Goal: Task Accomplishment & Management: Manage account settings

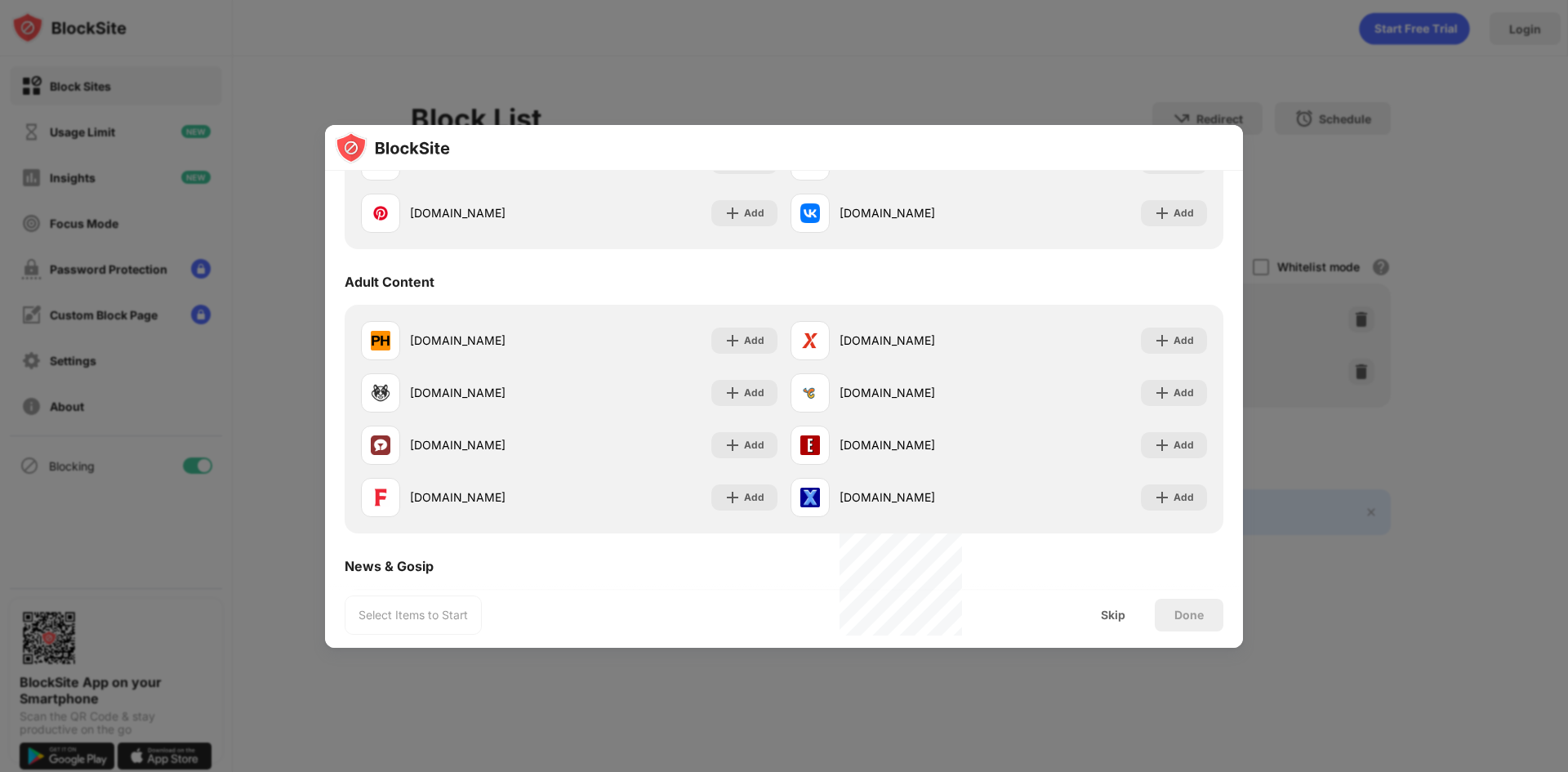
scroll to position [81, 0]
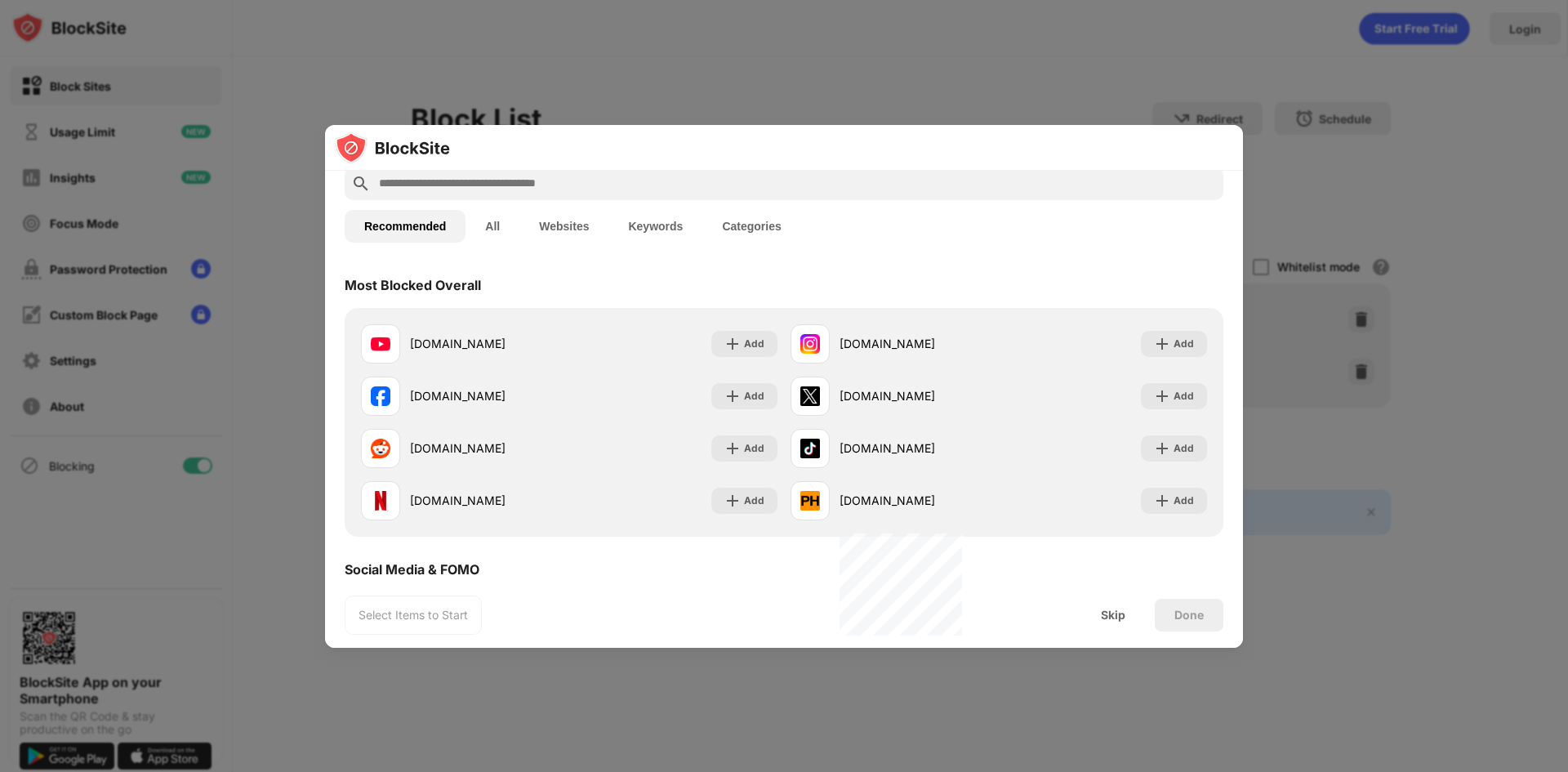
click at [1117, 596] on div "Select Items to Start Skip Done" at bounding box center [784, 615] width 918 height 65
click at [1115, 604] on div "Skip" at bounding box center [1112, 615] width 63 height 33
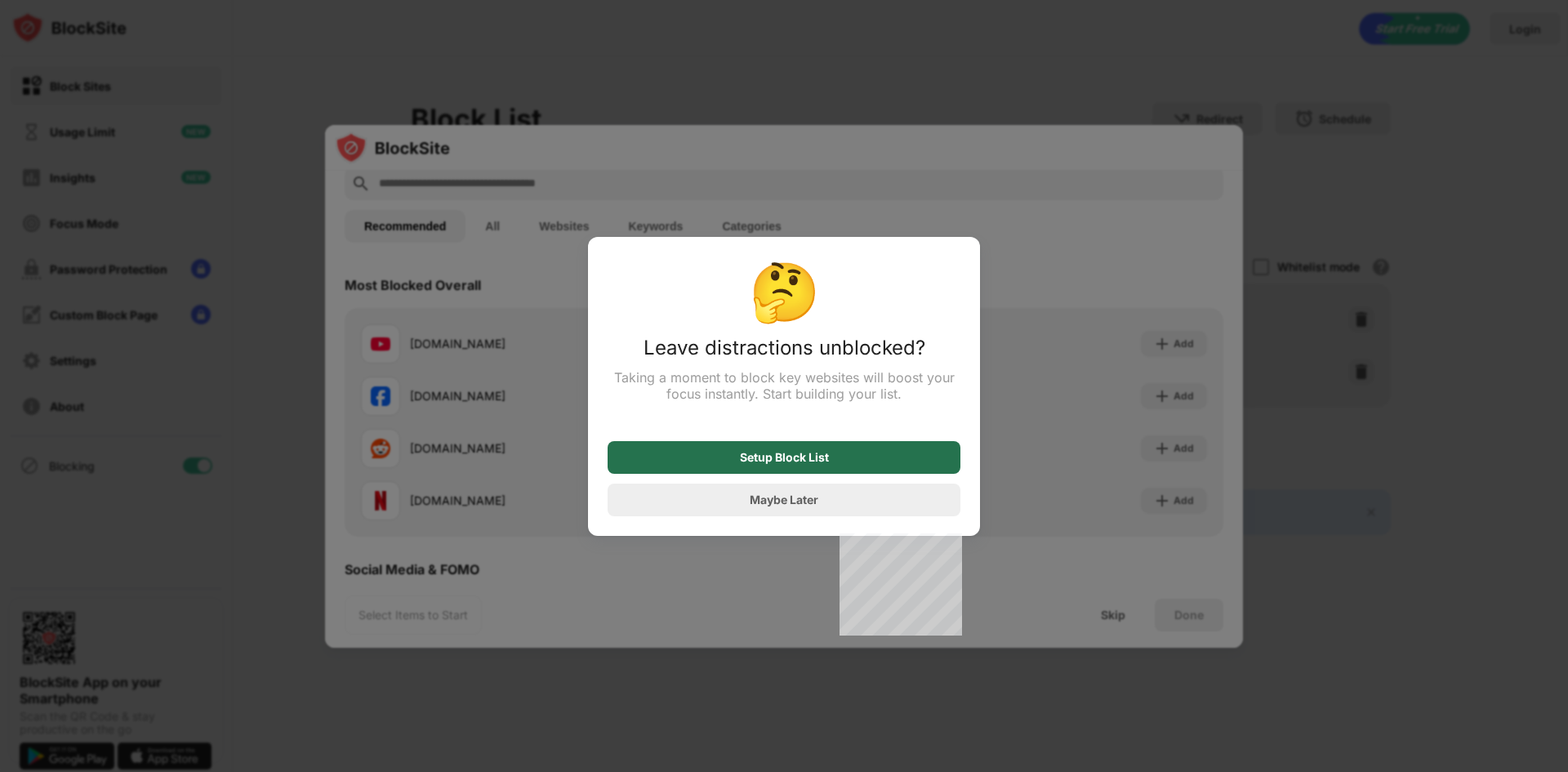
click at [821, 460] on div "Setup Block List" at bounding box center [784, 457] width 89 height 13
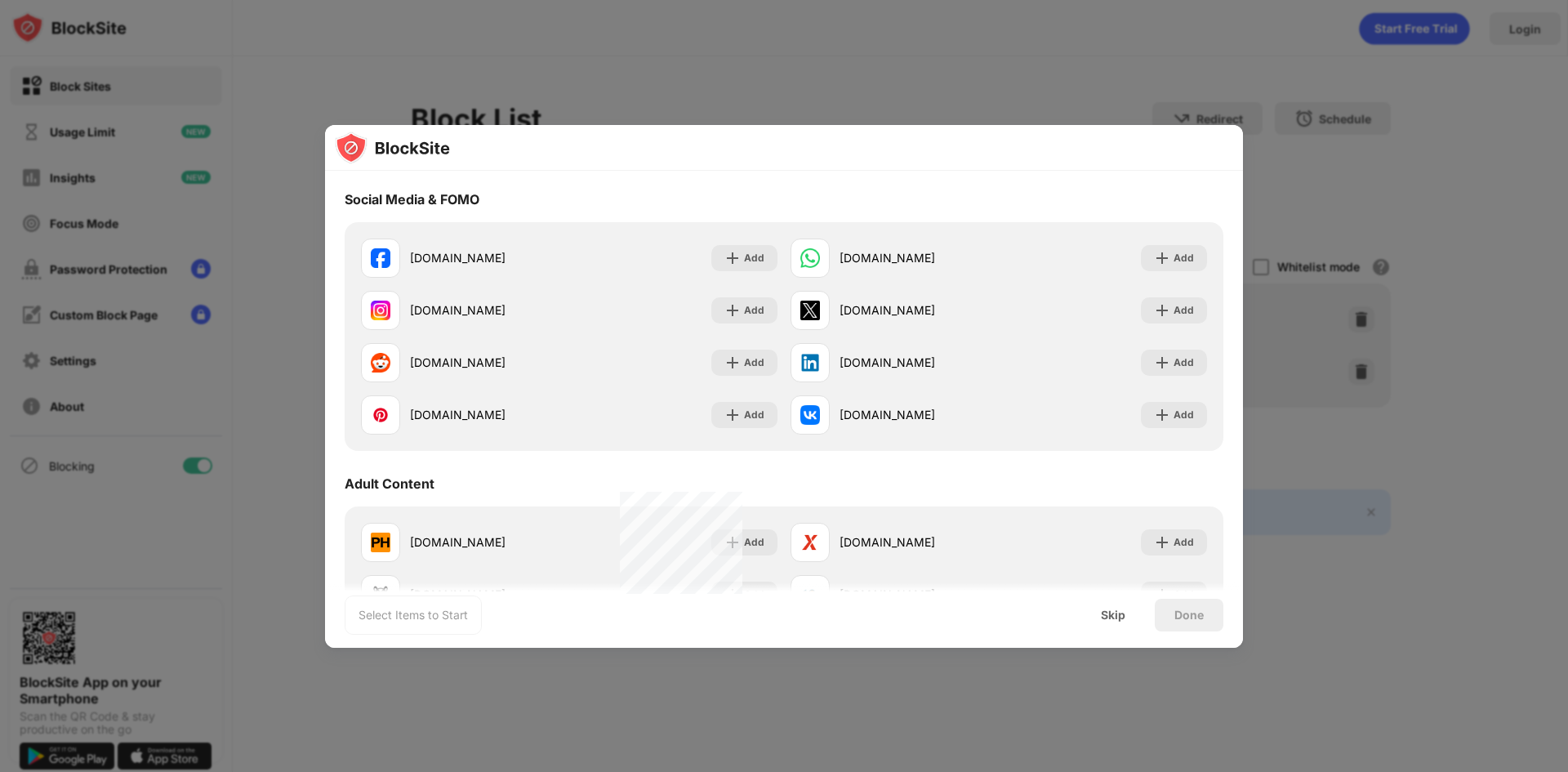
scroll to position [0, 0]
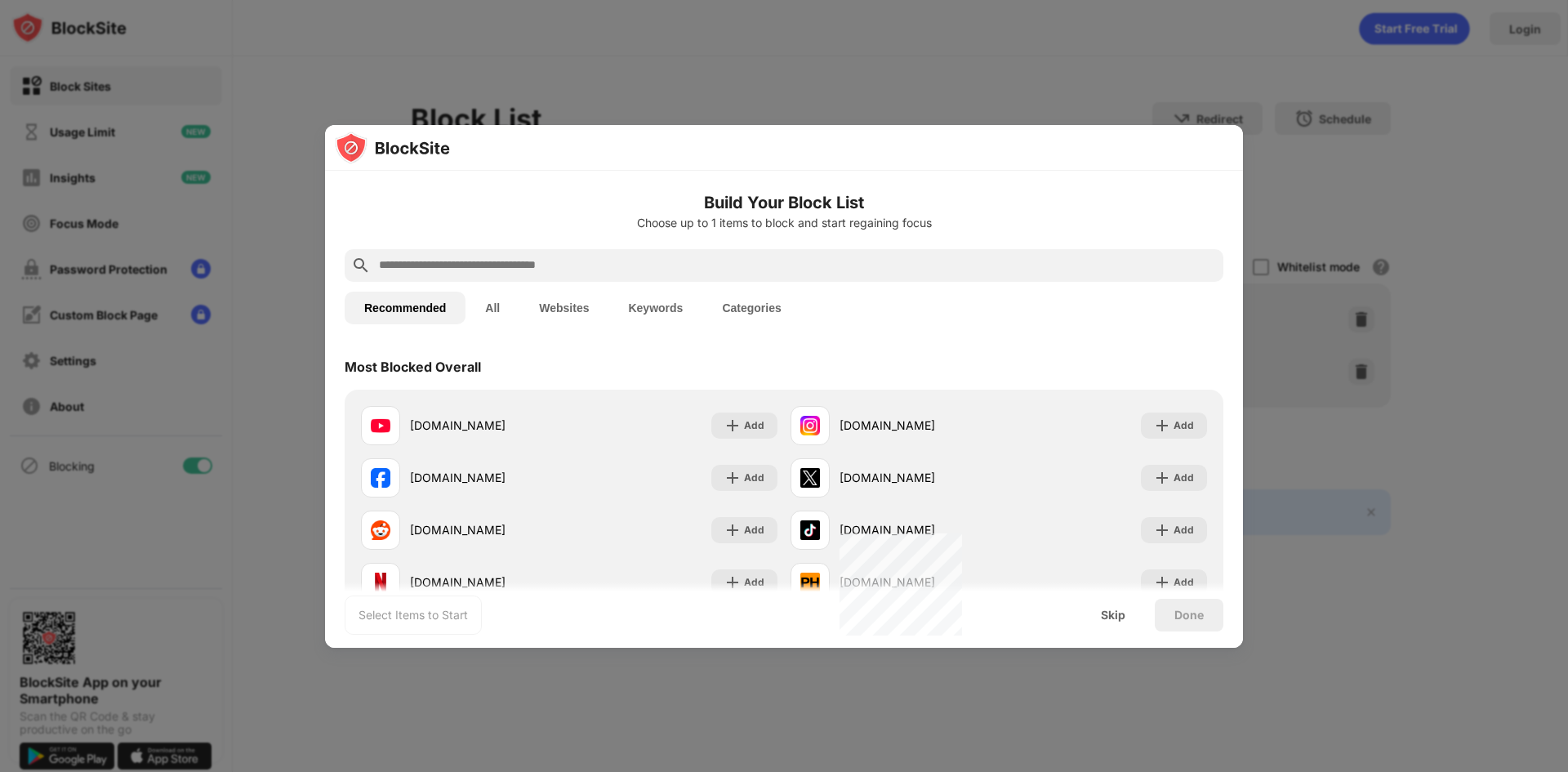
click at [612, 279] on div at bounding box center [784, 265] width 878 height 33
click at [612, 273] on input "text" at bounding box center [797, 265] width 840 height 20
paste input "**********"
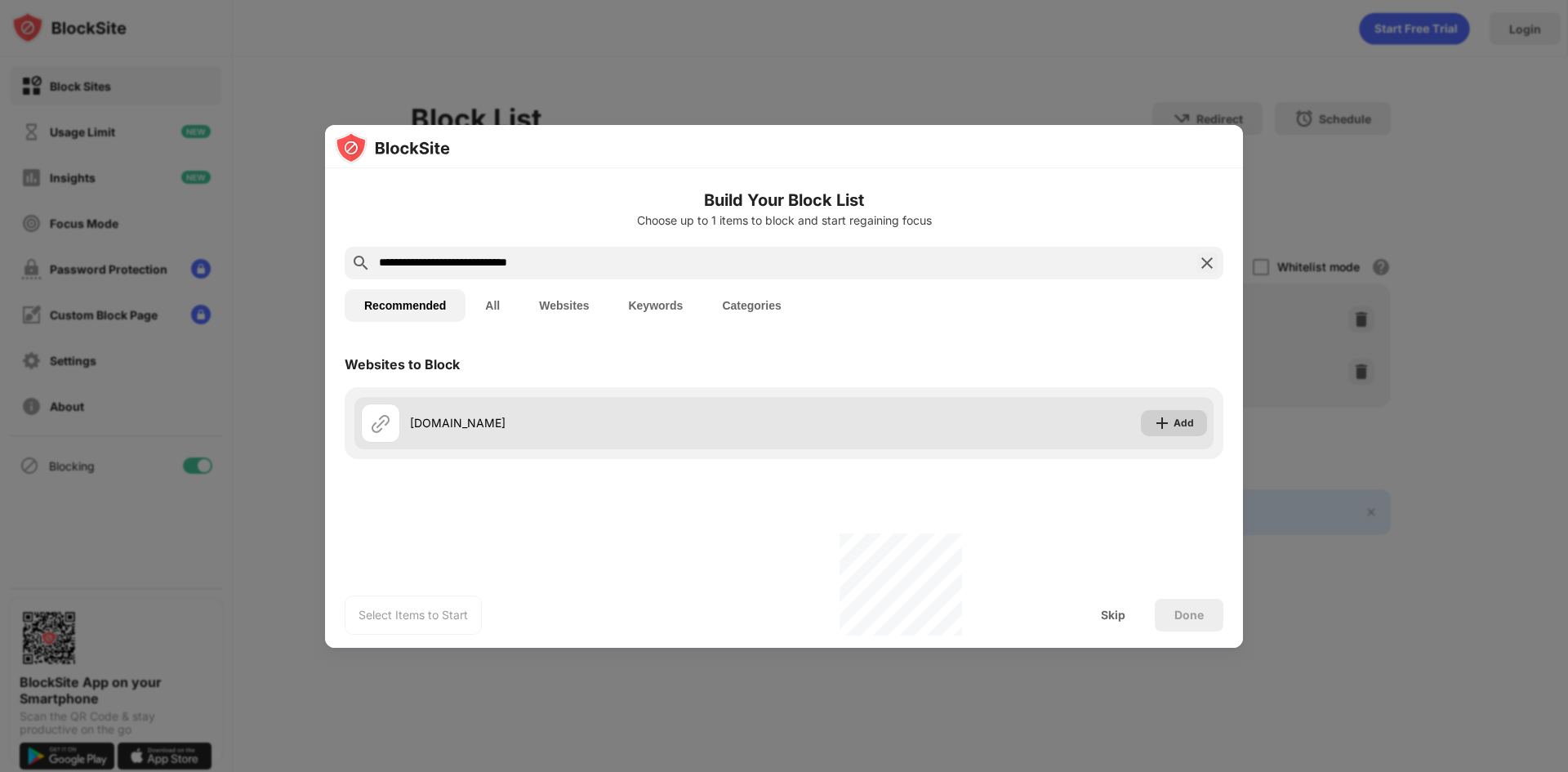
type input "**********"
click at [1175, 423] on div "Add" at bounding box center [1183, 423] width 21 height 16
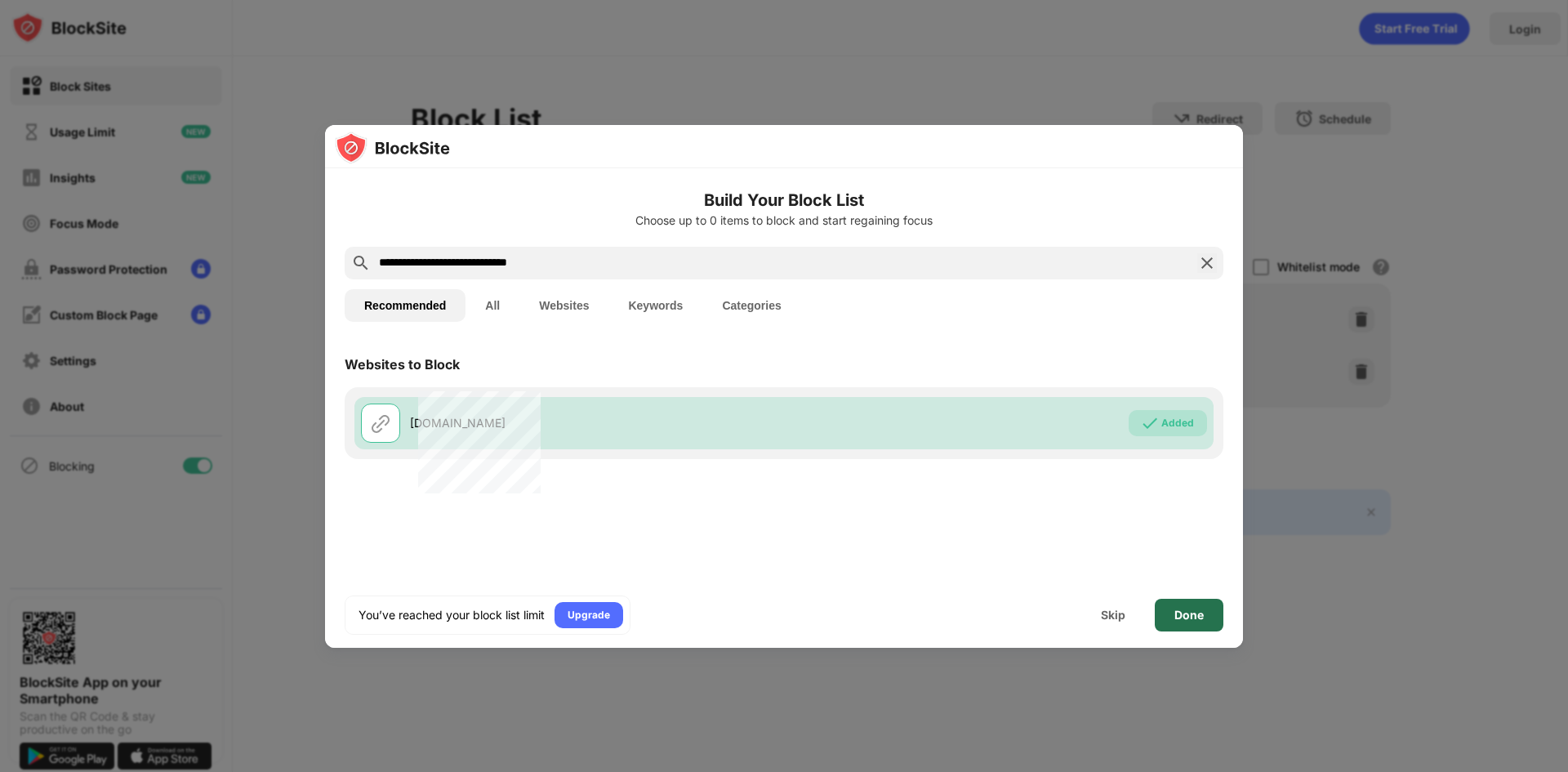
click at [1185, 614] on div "Done" at bounding box center [1188, 615] width 29 height 13
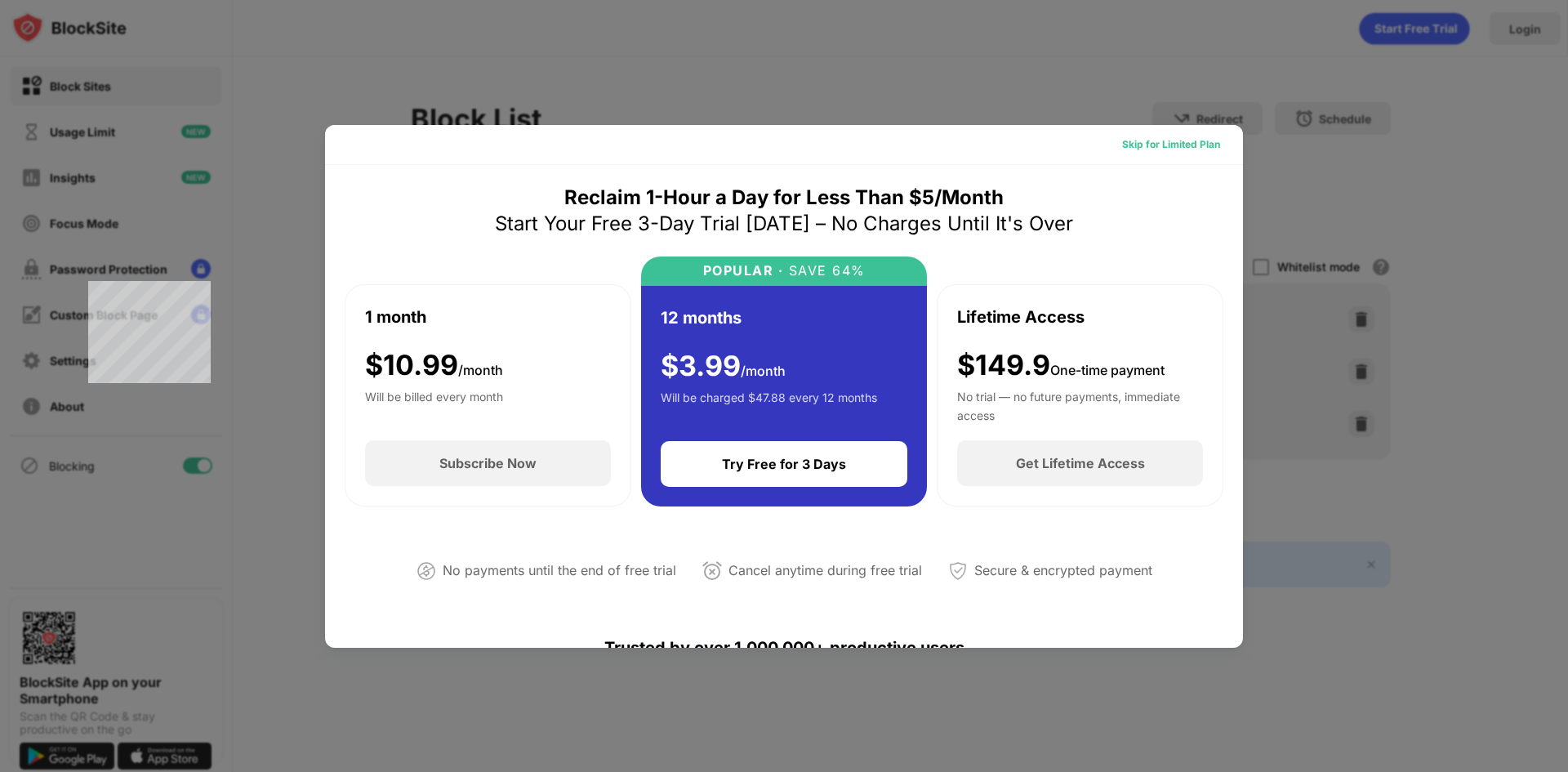
click at [1160, 147] on div "Skip for Limited Plan" at bounding box center [1171, 145] width 98 height 16
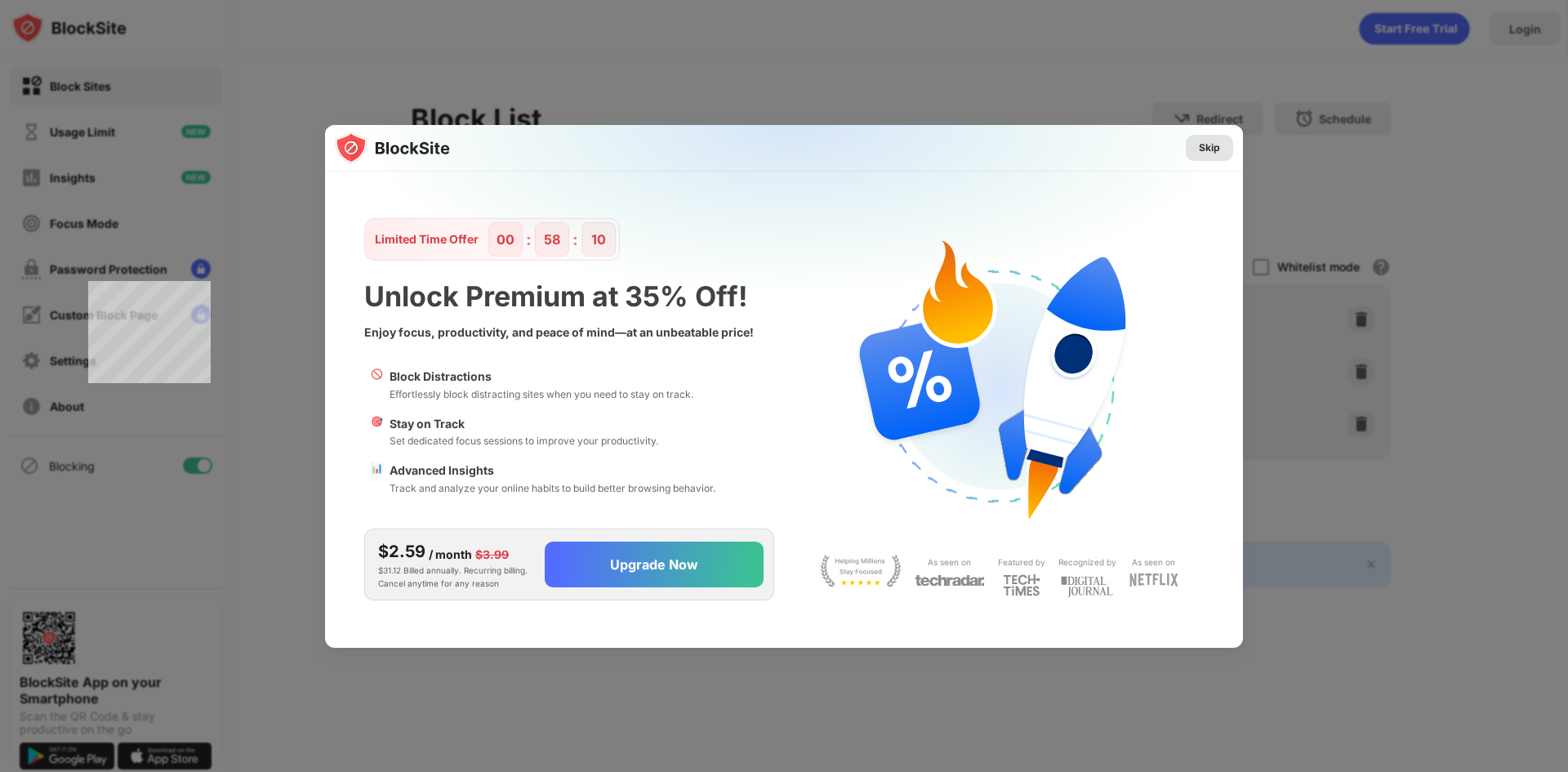
click at [1212, 144] on div "Skip" at bounding box center [1210, 147] width 21 height 16
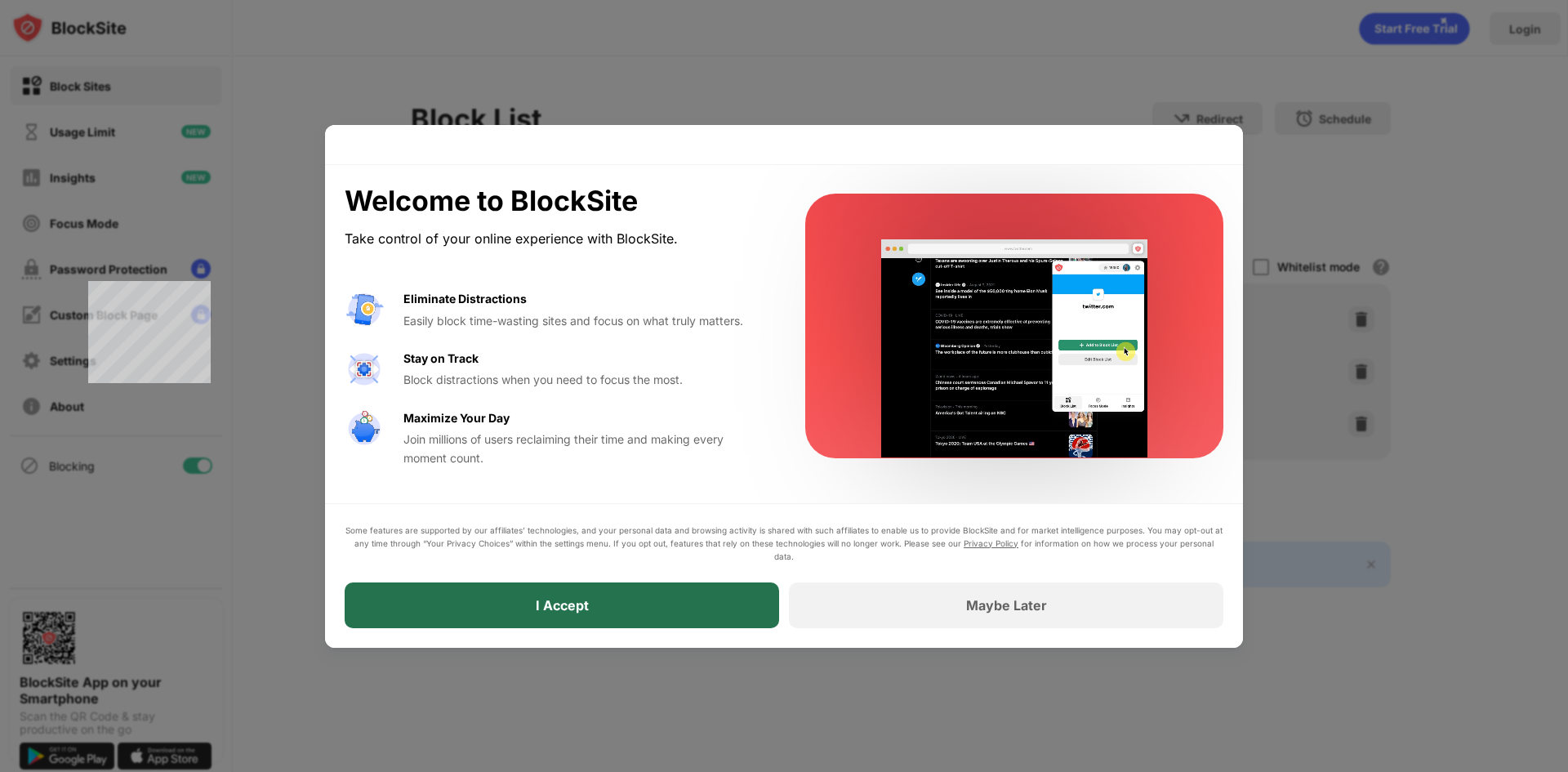
click at [643, 604] on div "I Accept" at bounding box center [562, 605] width 434 height 46
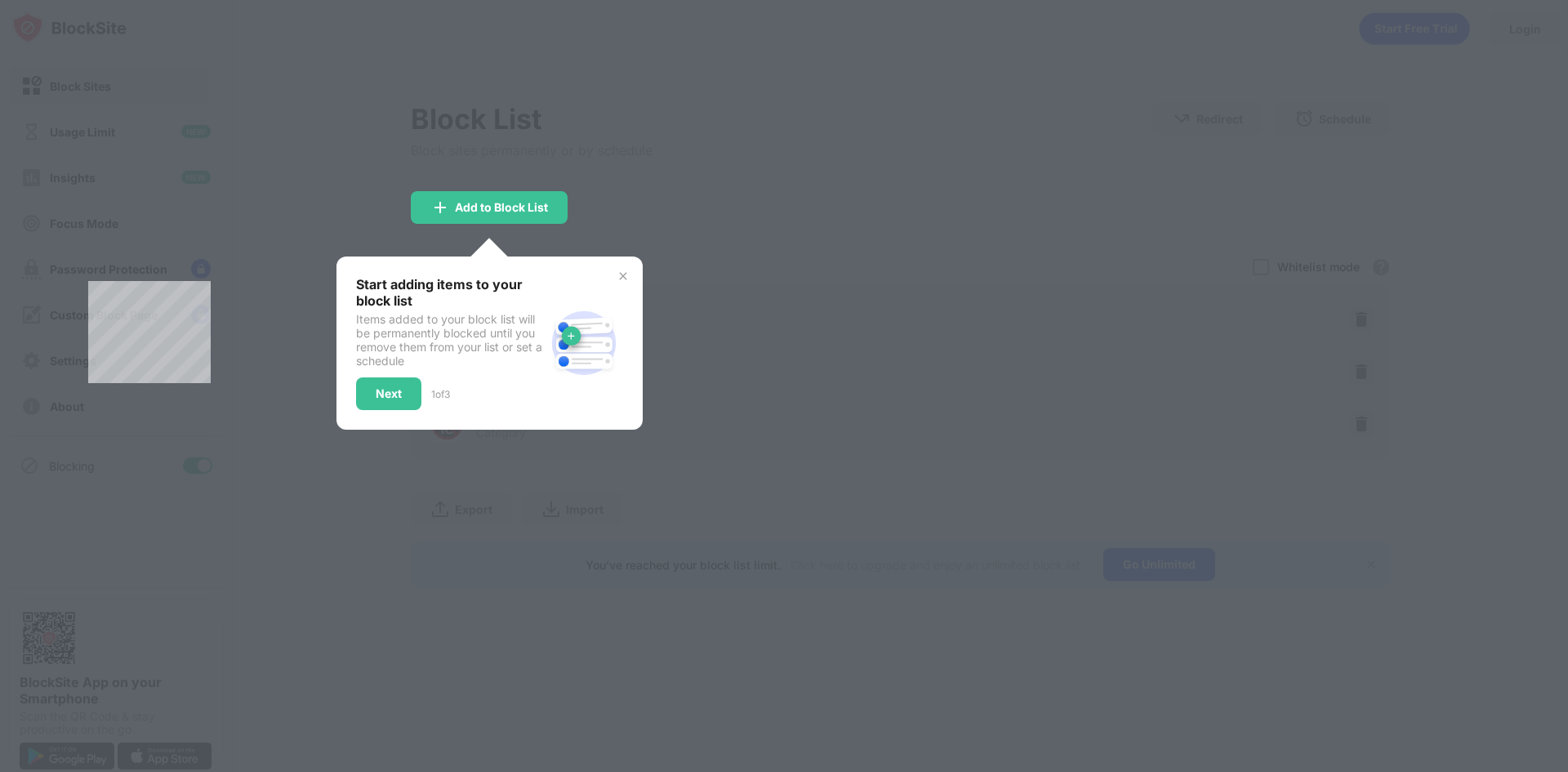
click at [740, 181] on div at bounding box center [784, 386] width 1568 height 772
click at [625, 275] on img at bounding box center [623, 276] width 13 height 13
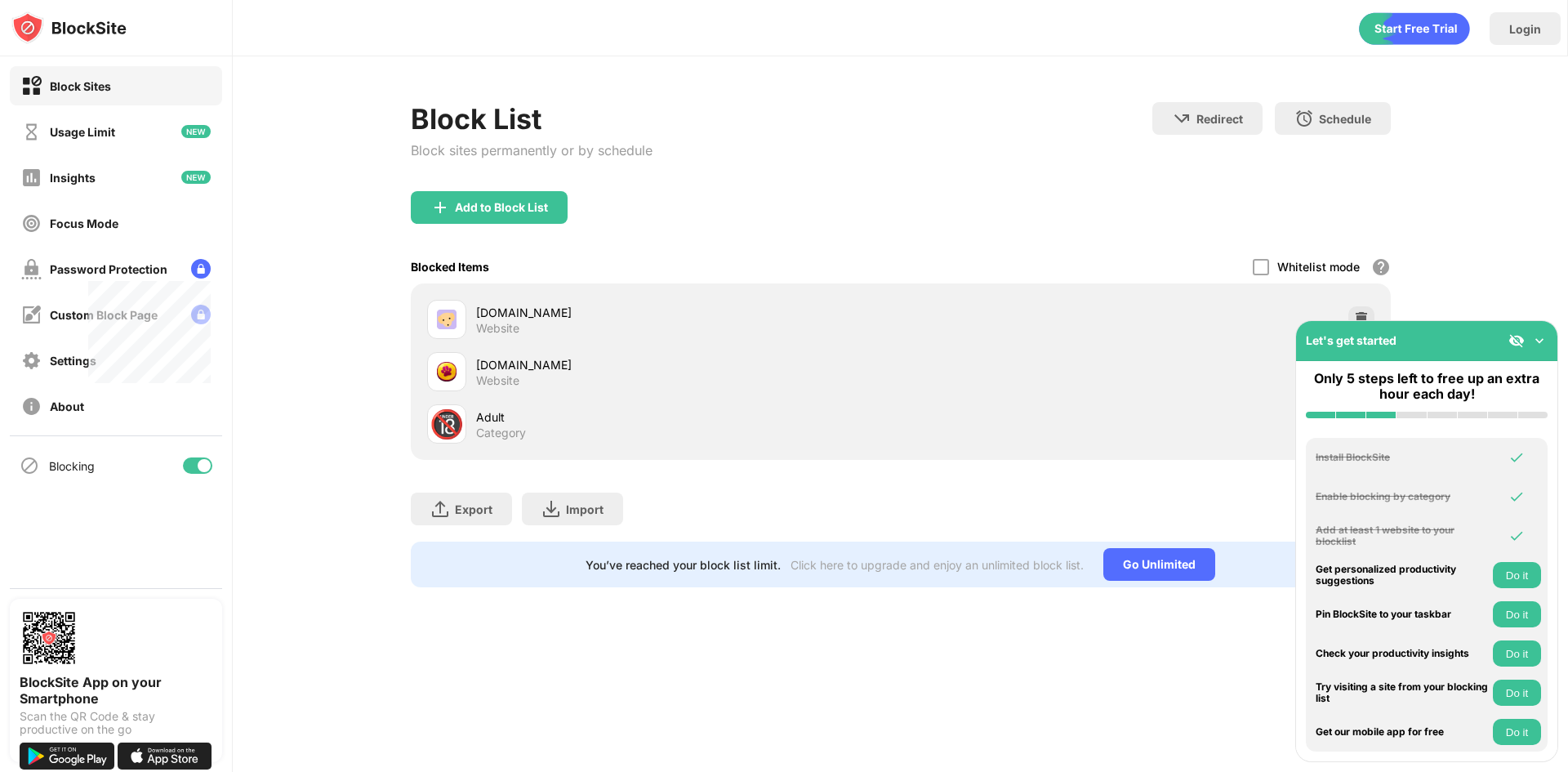
click at [652, 240] on div "Add to Block List" at bounding box center [901, 221] width 980 height 59
click at [1538, 339] on img at bounding box center [1539, 340] width 16 height 16
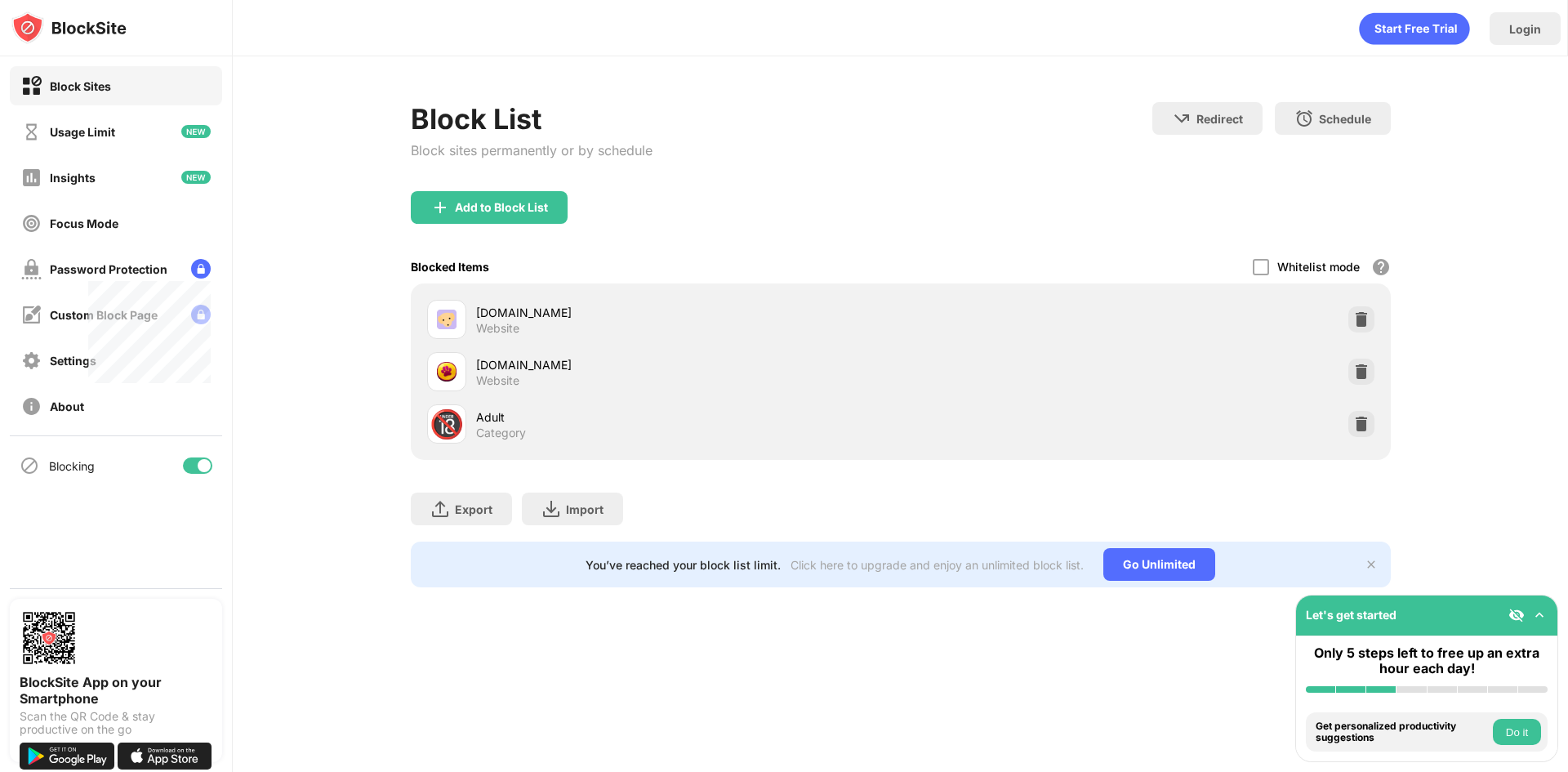
click at [1522, 308] on div "Block List Block sites permanently or by schedule Redirect Choose a site to be …" at bounding box center [900, 344] width 1335 height 576
click at [868, 262] on div "Blocked Items Whitelist mode Block all websites except for those in your whitel…" at bounding box center [901, 266] width 980 height 33
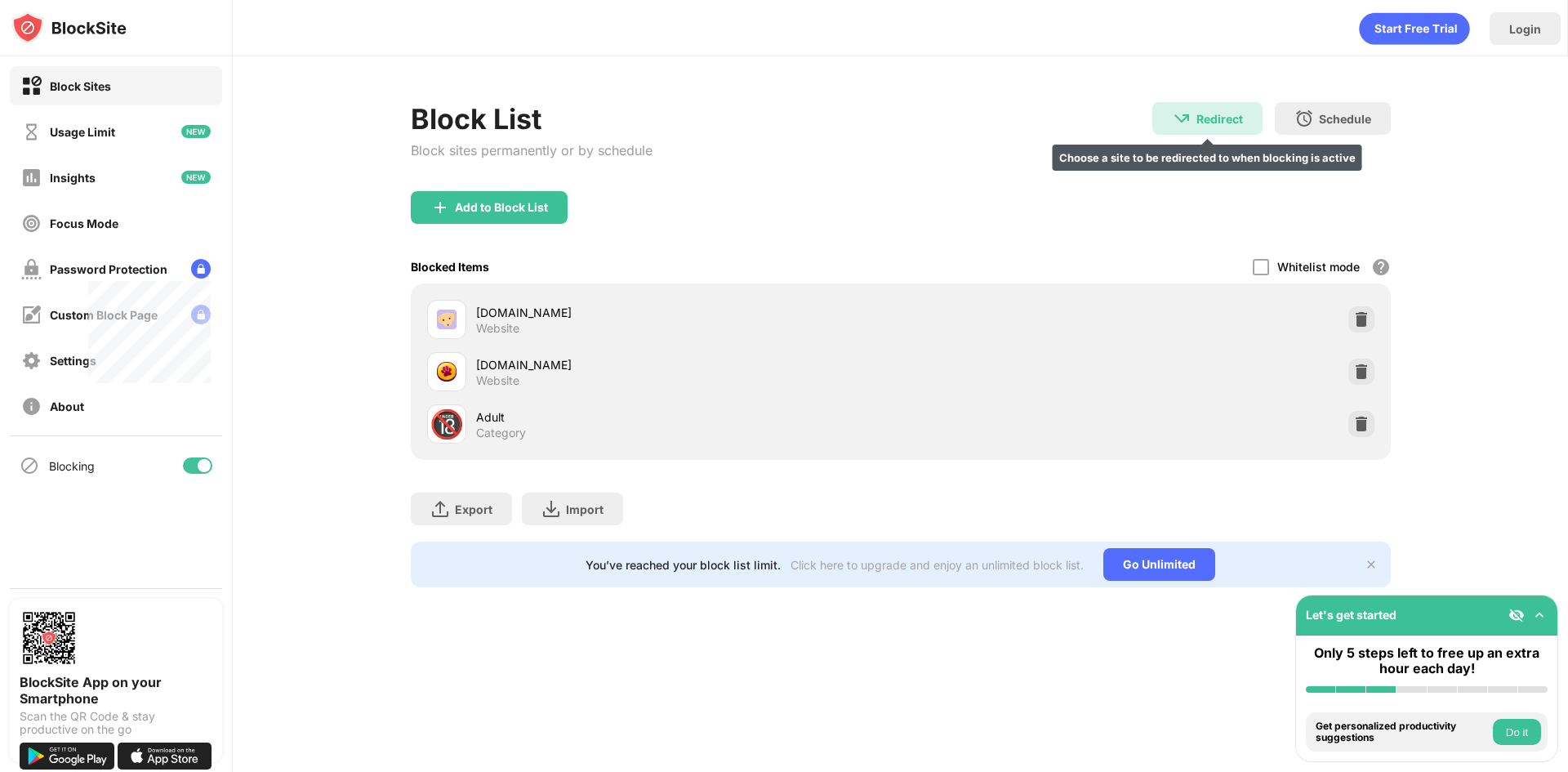
click at [1206, 125] on div "Redirect" at bounding box center [1220, 119] width 46 height 14
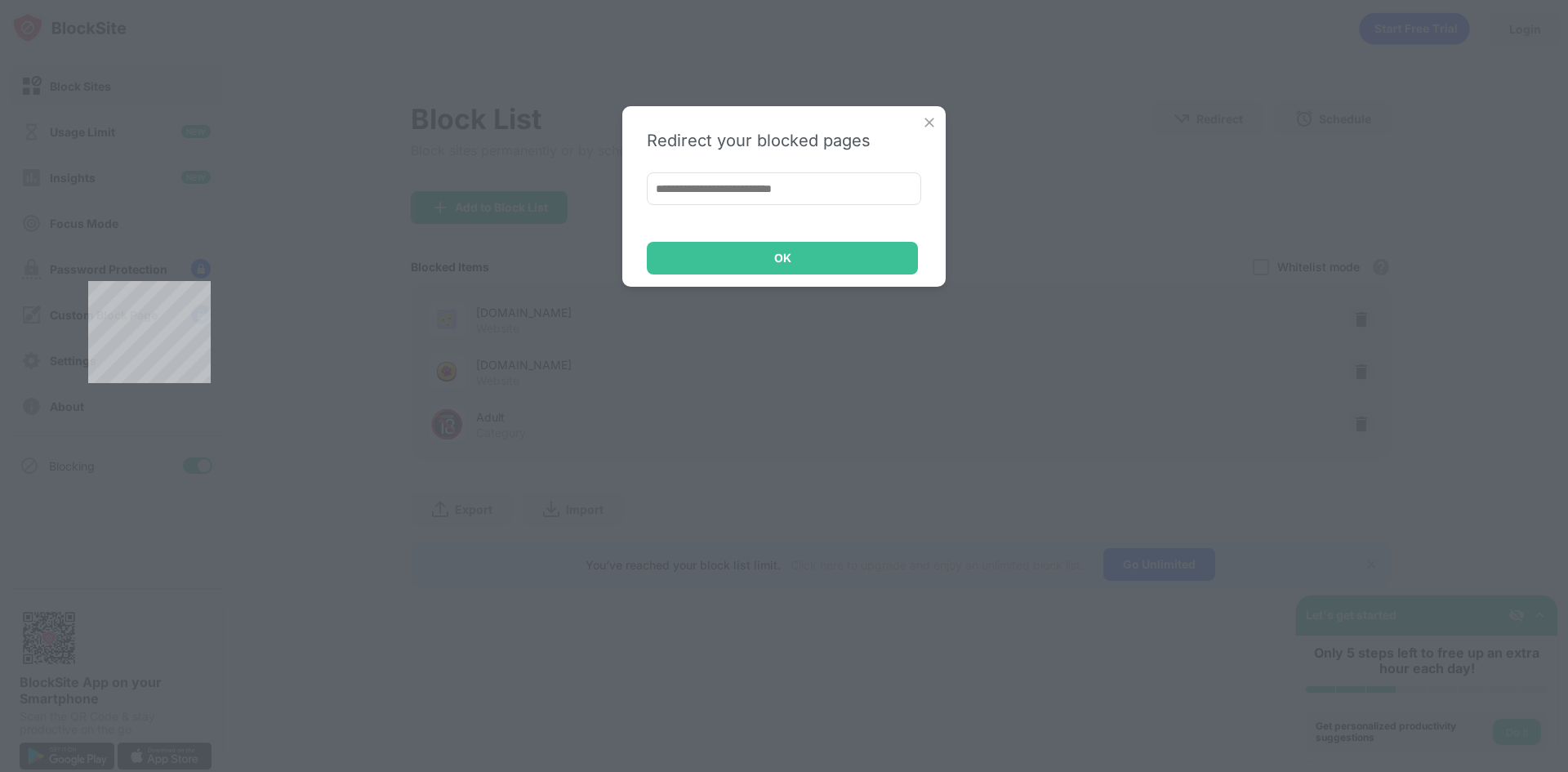
click at [746, 206] on div "Redirect your blocked pages OK" at bounding box center [784, 197] width 323 height 180
click at [746, 191] on input at bounding box center [784, 189] width 274 height 33
type input "**********"
